Goal: Information Seeking & Learning: Stay updated

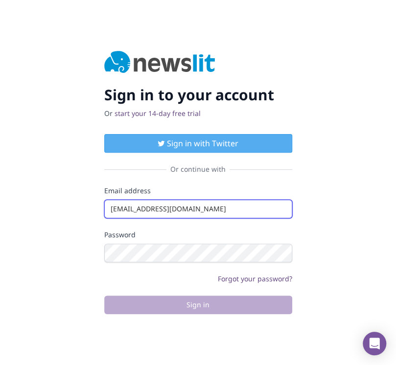
type input "info@startingupgood.info"
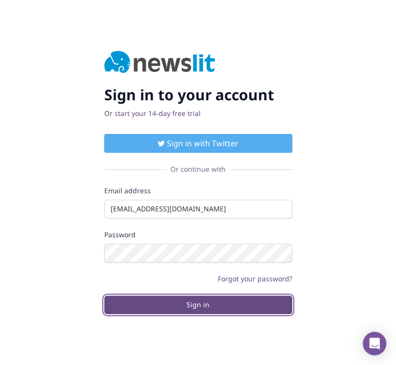
click at [198, 305] on button "Sign in" at bounding box center [198, 305] width 188 height 19
